Goal: Task Accomplishment & Management: Manage account settings

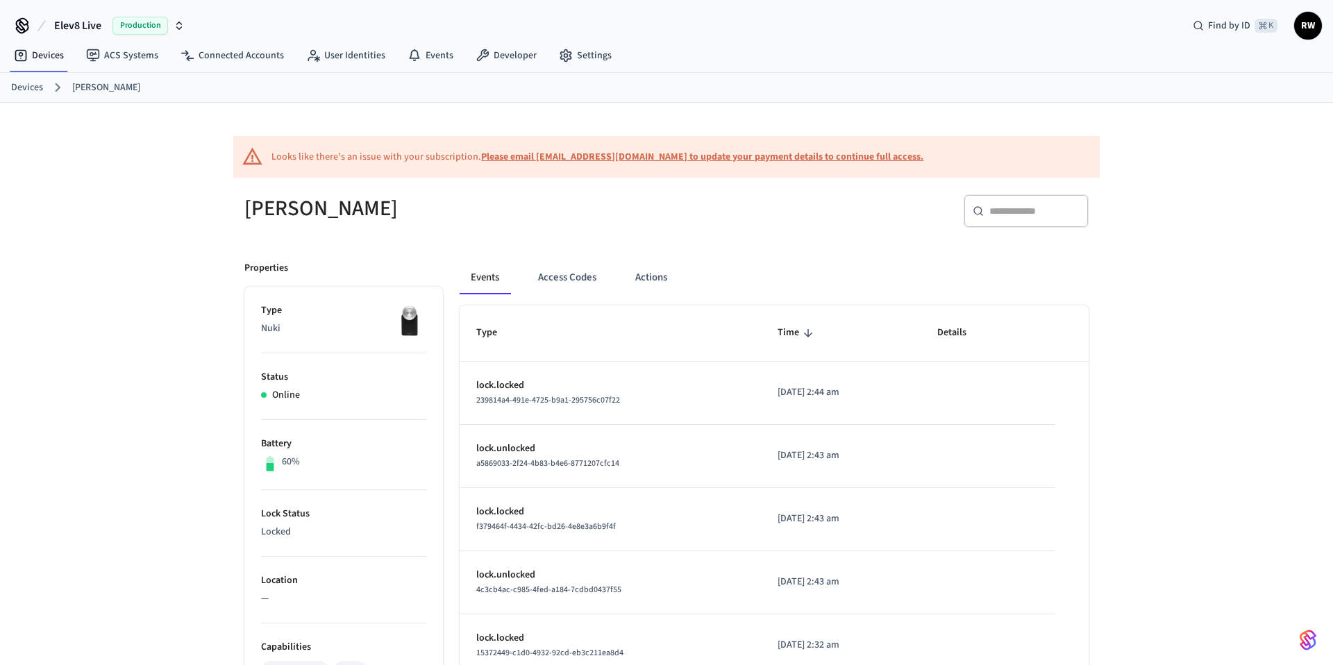
click at [283, 206] on h5 "[PERSON_NAME]" at bounding box center [451, 208] width 414 height 28
click at [354, 222] on h5 "[PERSON_NAME]" at bounding box center [451, 208] width 414 height 28
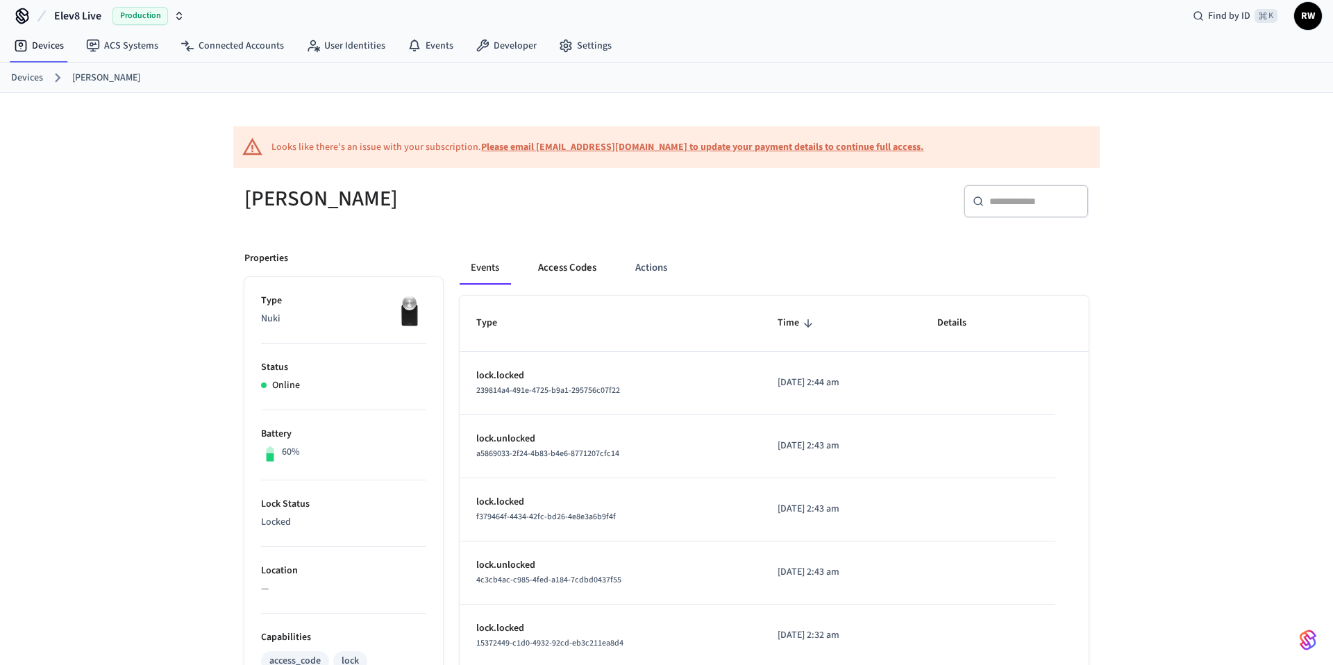
scroll to position [6, 0]
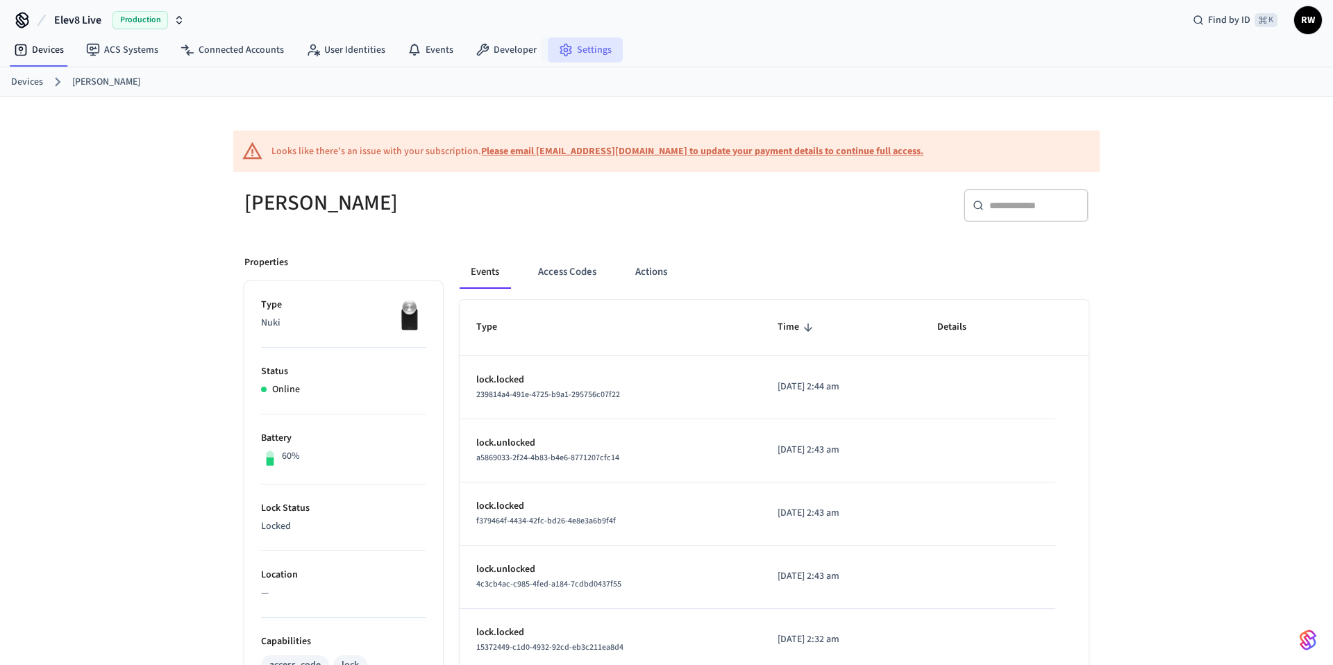
click at [569, 45] on link "Settings" at bounding box center [585, 50] width 75 height 25
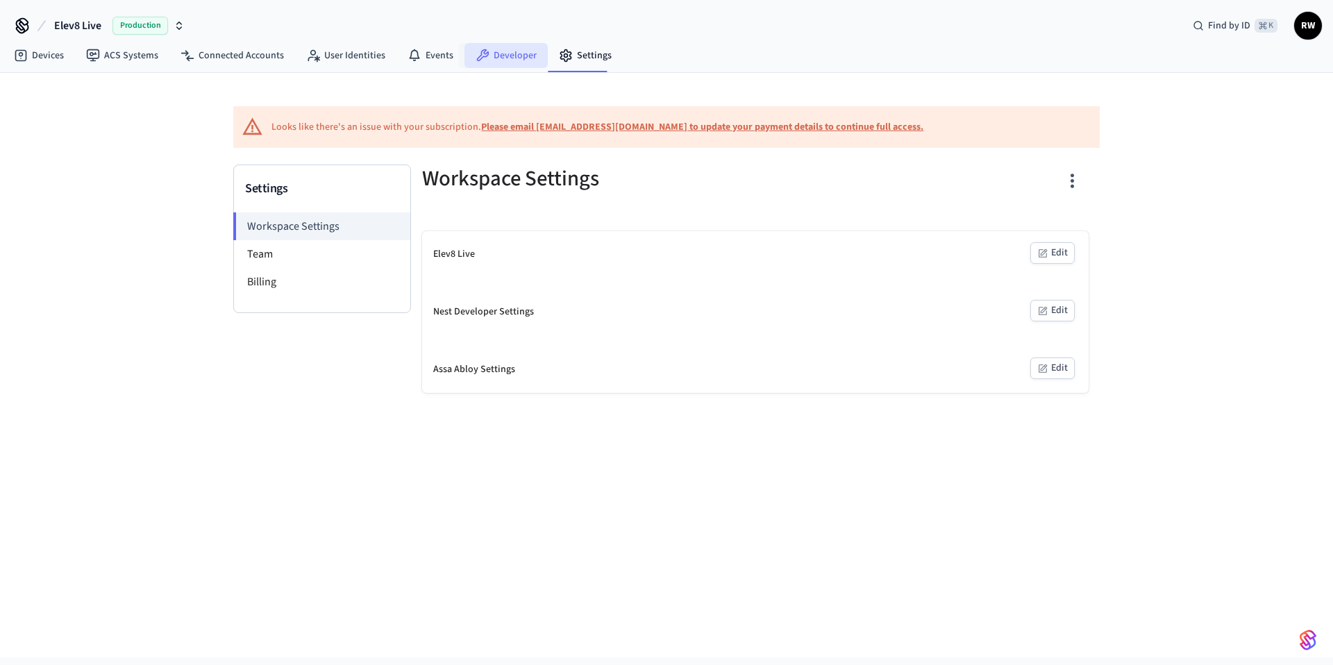
click at [513, 58] on link "Developer" at bounding box center [506, 55] width 83 height 25
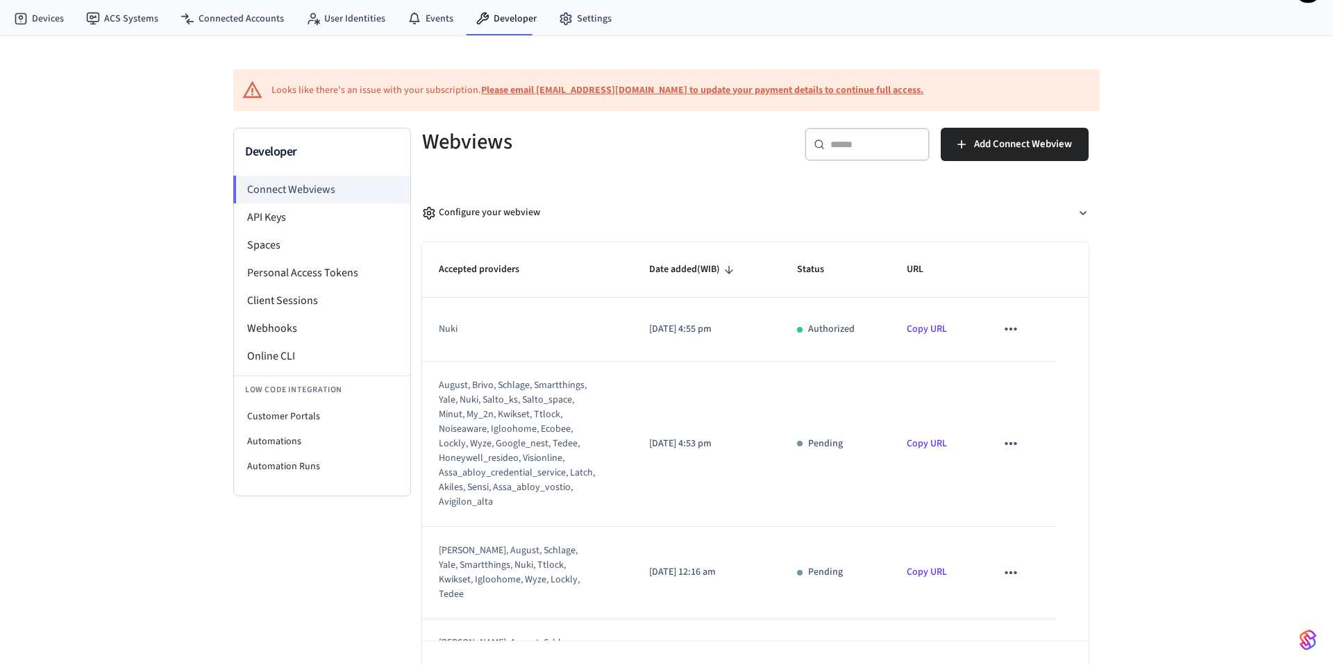
scroll to position [31, 0]
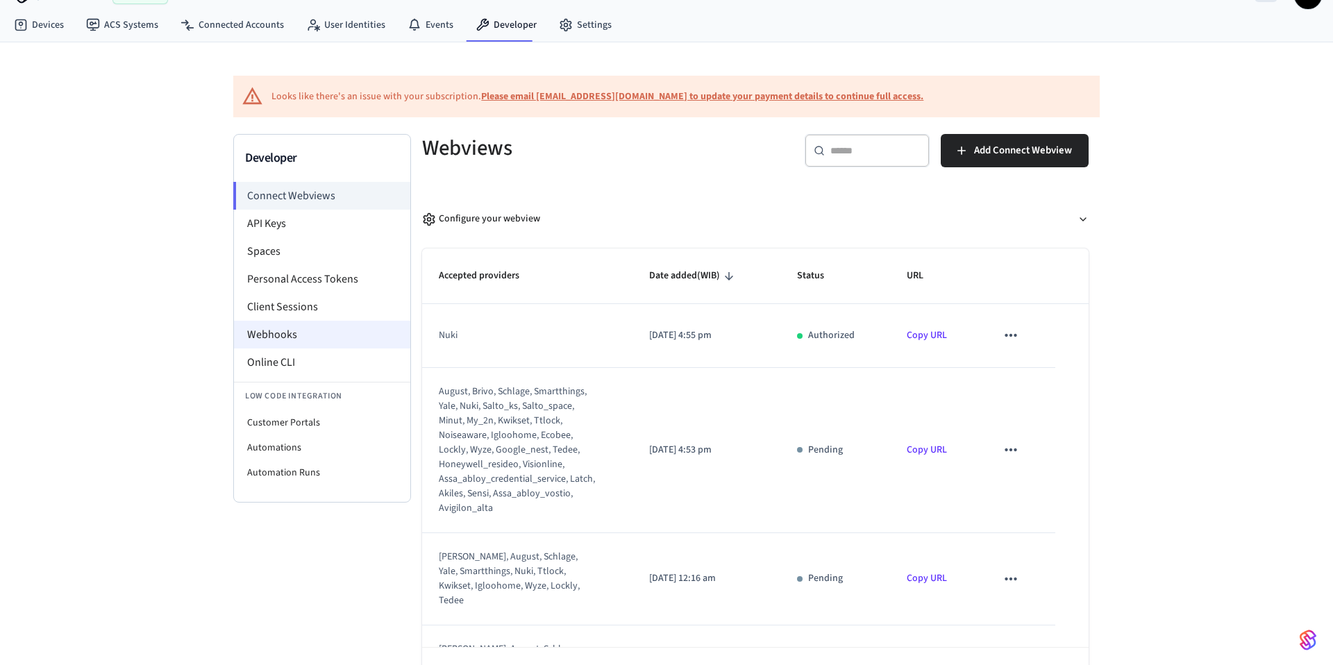
click at [300, 331] on li "Webhooks" at bounding box center [322, 335] width 176 height 28
click at [308, 346] on li "Webhooks" at bounding box center [322, 335] width 176 height 28
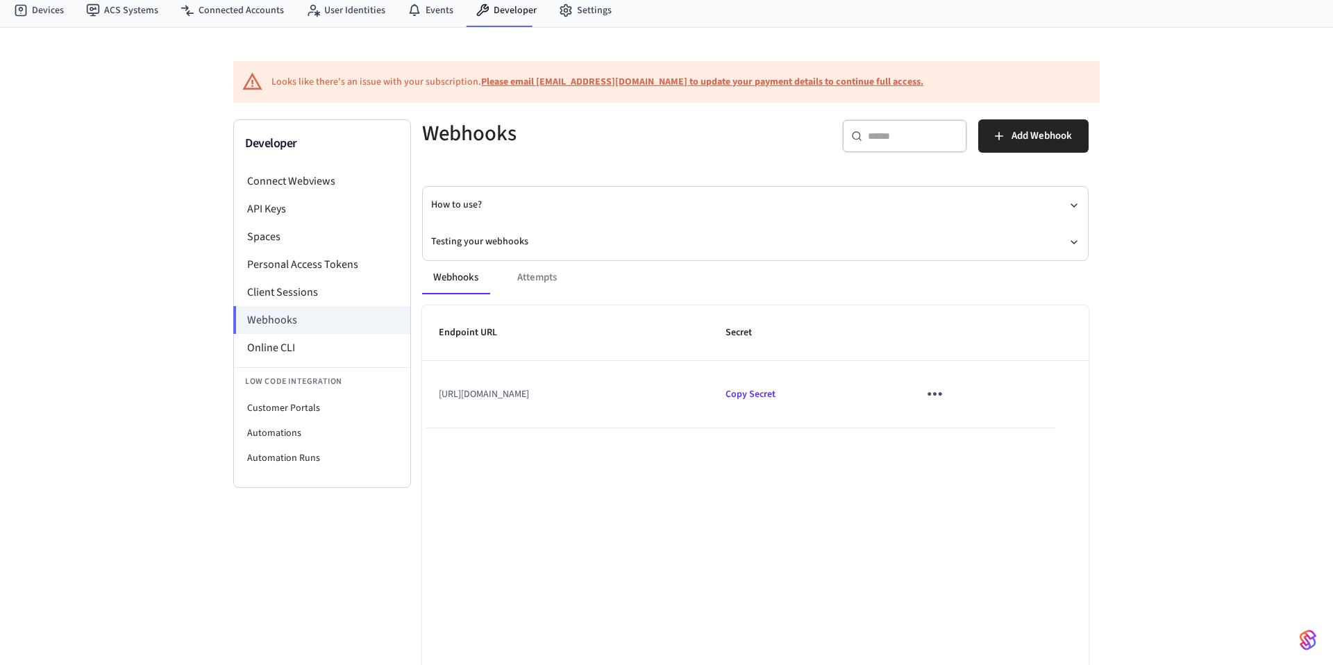
scroll to position [48, 0]
click at [1072, 199] on icon "button" at bounding box center [1074, 202] width 11 height 11
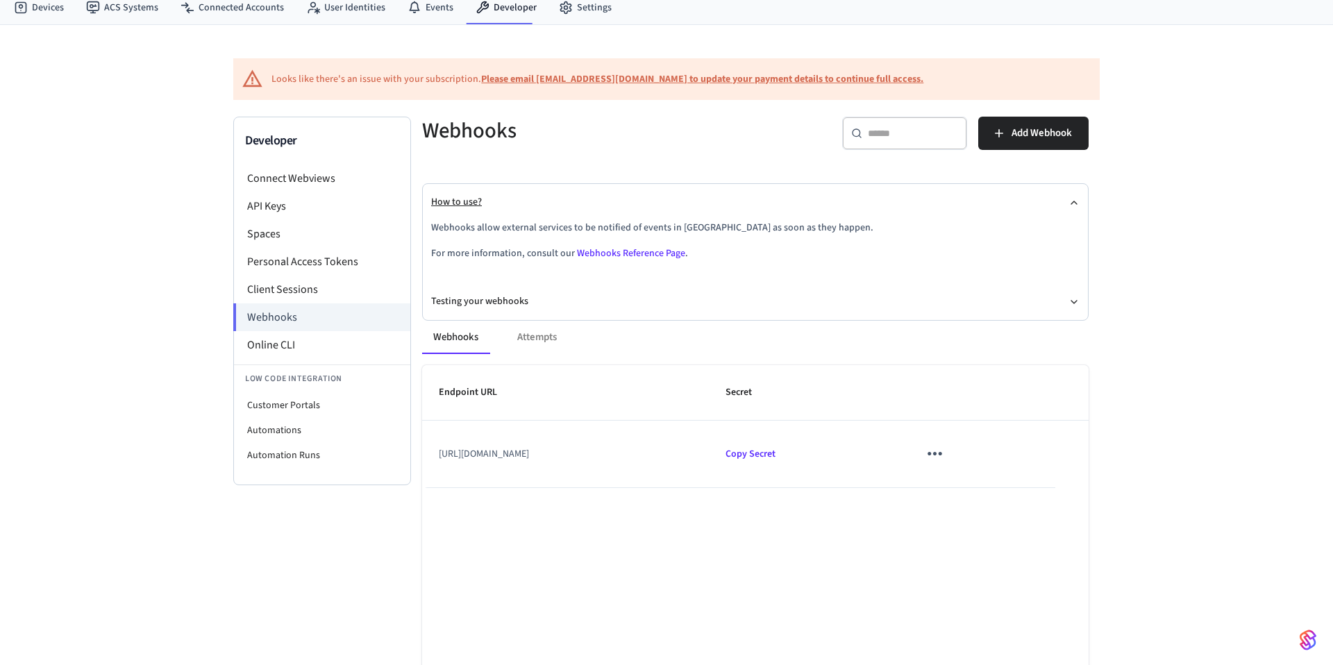
click at [1072, 199] on icon "button" at bounding box center [1074, 202] width 11 height 11
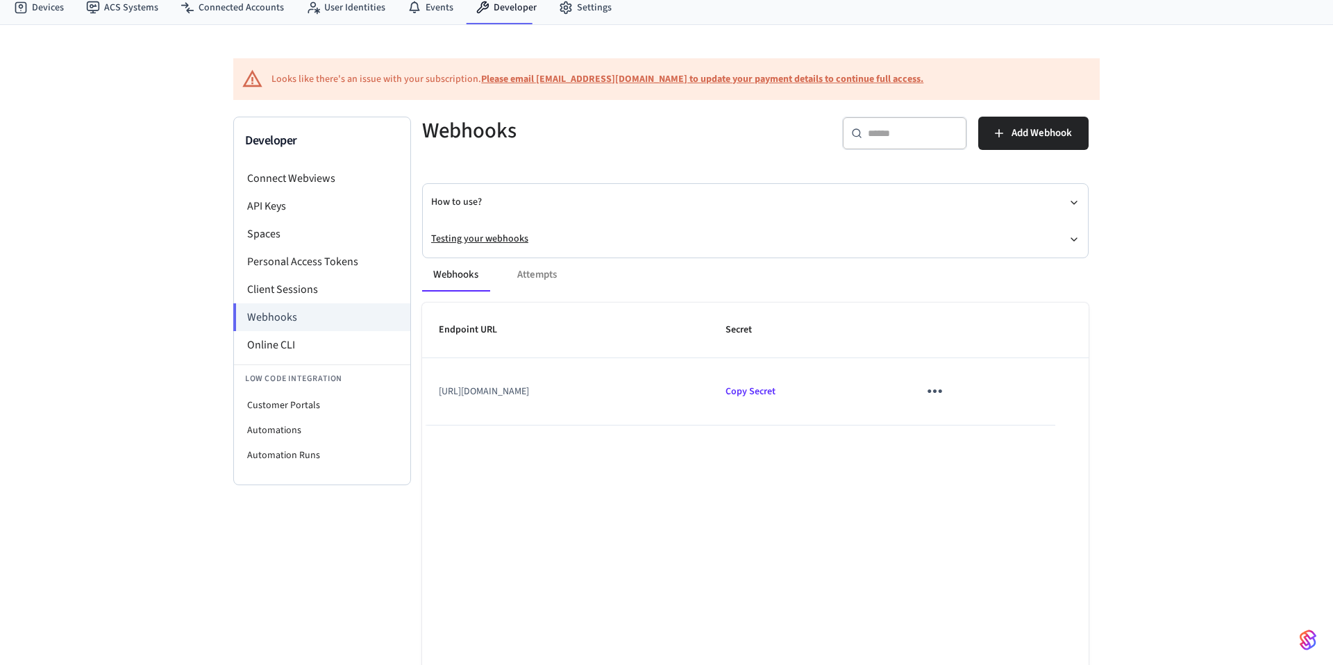
click at [1076, 238] on icon "button" at bounding box center [1075, 239] width 6 height 3
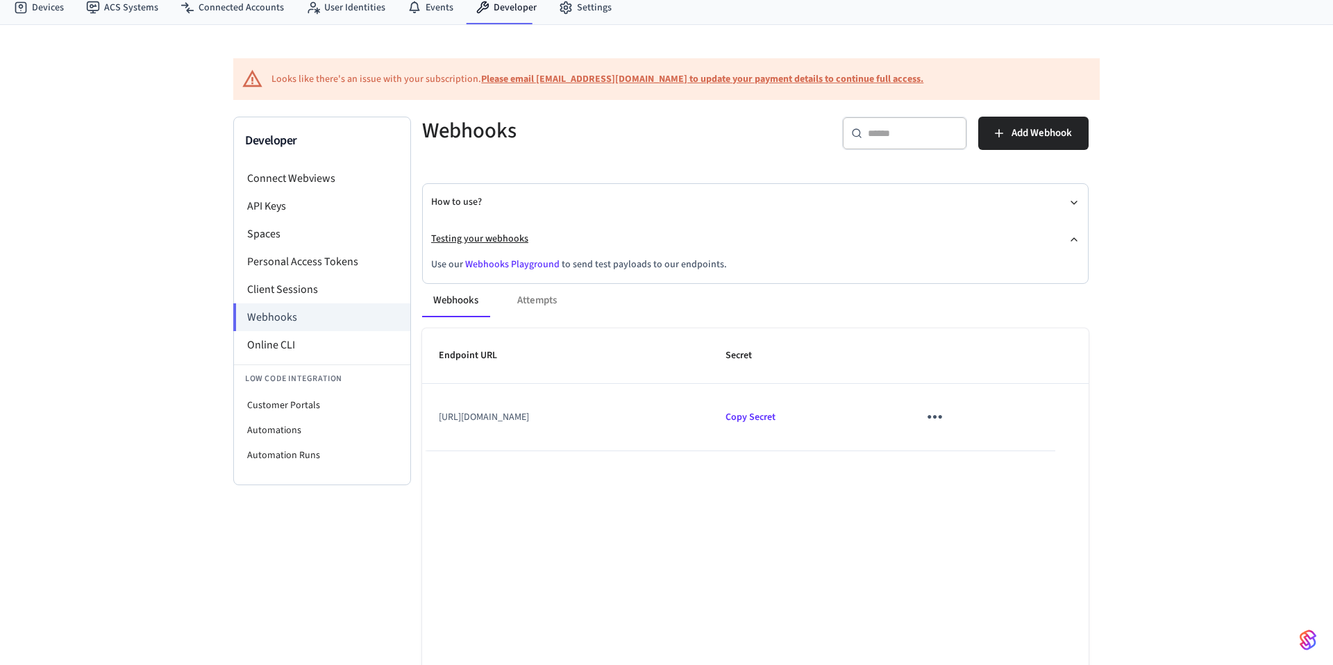
click at [1076, 238] on icon "button" at bounding box center [1074, 239] width 11 height 11
